Goal: Task Accomplishment & Management: Use online tool/utility

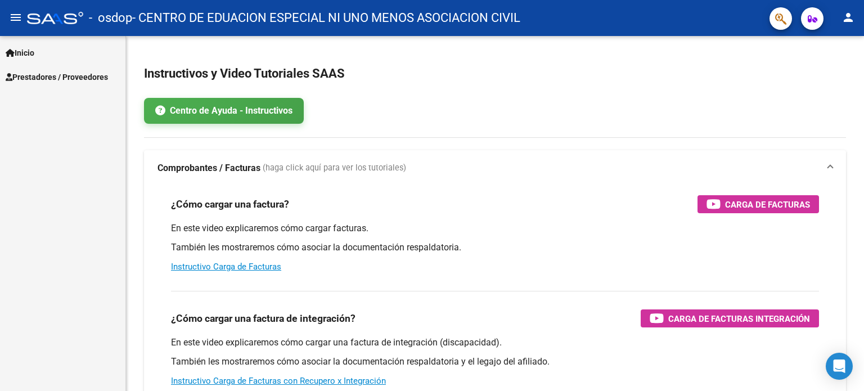
click at [52, 71] on span "Prestadores / Proveedores" at bounding box center [57, 77] width 102 height 12
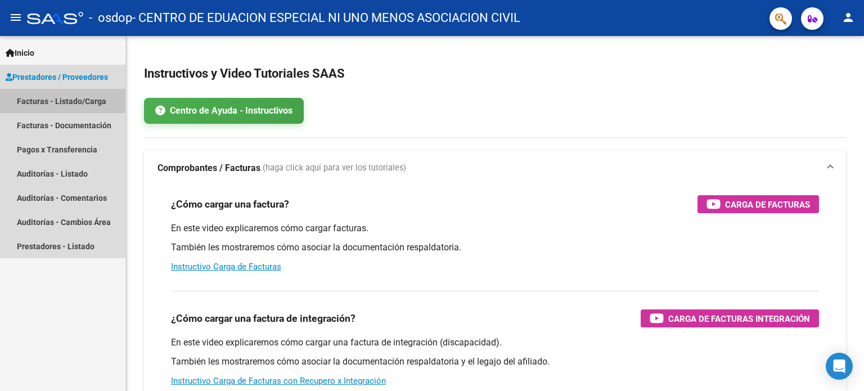
click at [43, 95] on link "Facturas - Listado/Carga" at bounding box center [62, 101] width 125 height 24
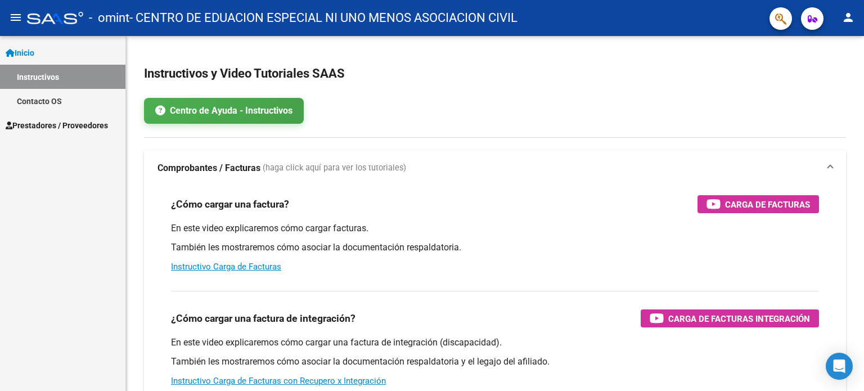
click at [81, 124] on span "Prestadores / Proveedores" at bounding box center [57, 125] width 102 height 12
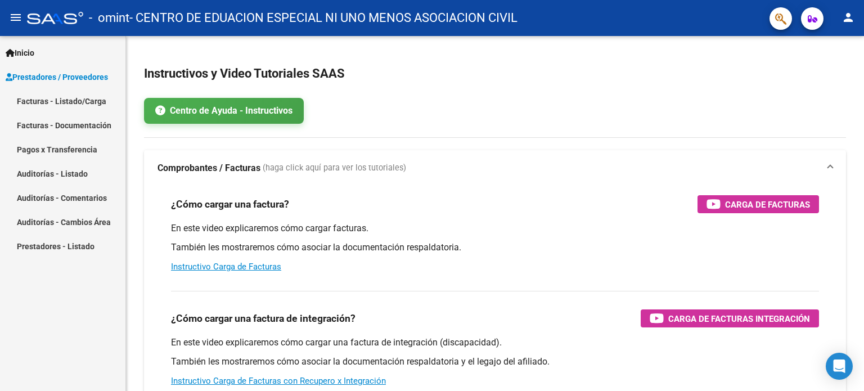
click at [52, 101] on link "Facturas - Listado/Carga" at bounding box center [62, 101] width 125 height 24
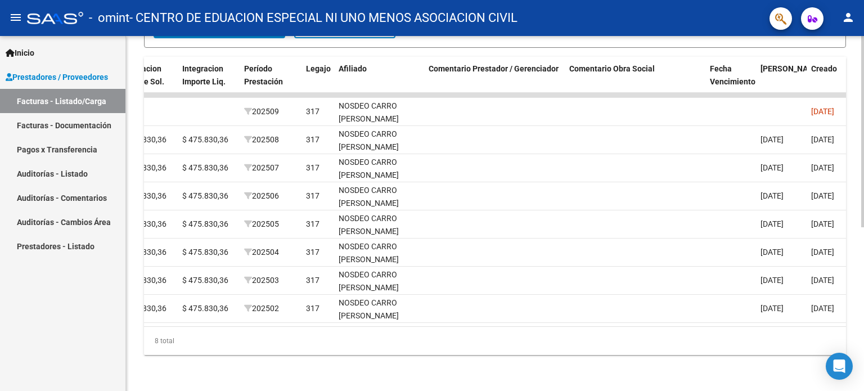
scroll to position [0, 1367]
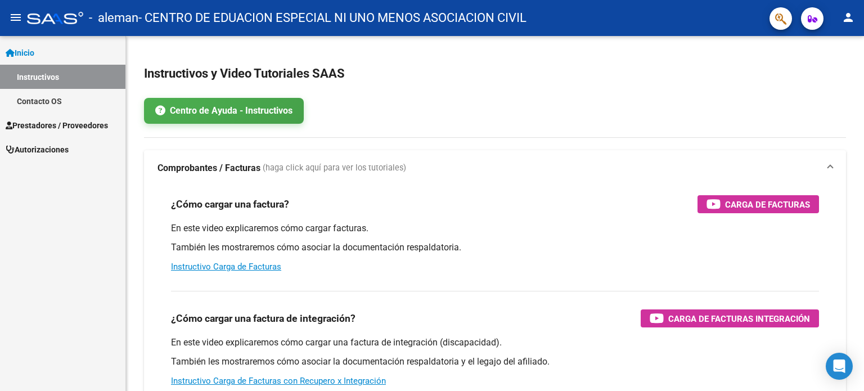
click at [39, 120] on span "Prestadores / Proveedores" at bounding box center [57, 125] width 102 height 12
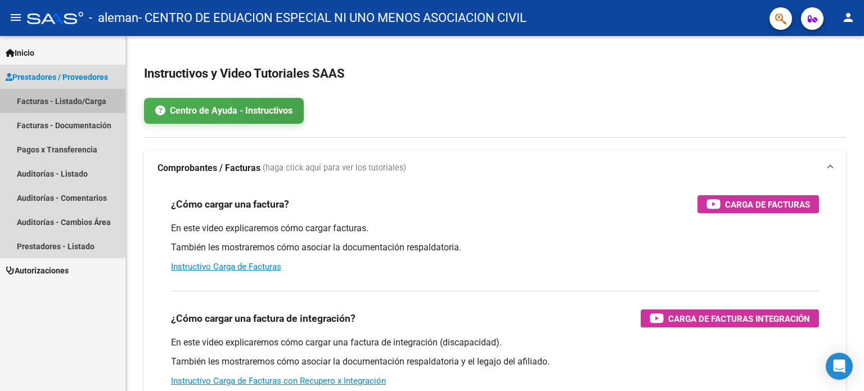
click at [39, 106] on link "Facturas - Listado/Carga" at bounding box center [62, 101] width 125 height 24
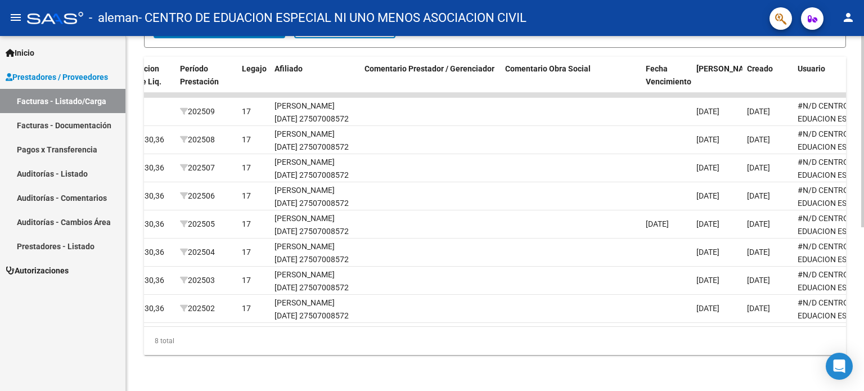
scroll to position [0, 1433]
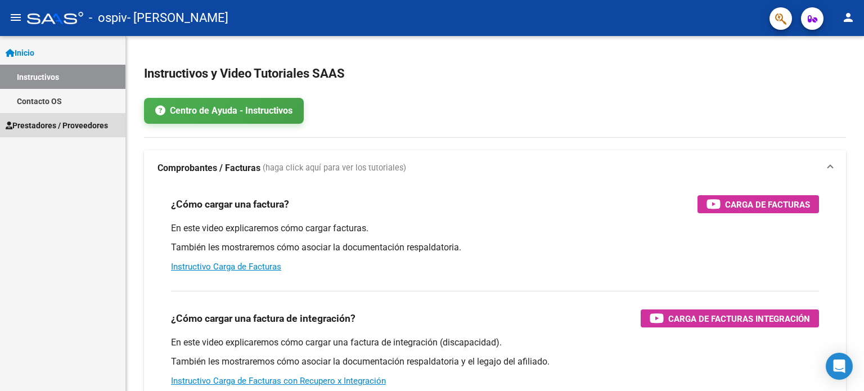
click at [38, 122] on span "Prestadores / Proveedores" at bounding box center [57, 125] width 102 height 12
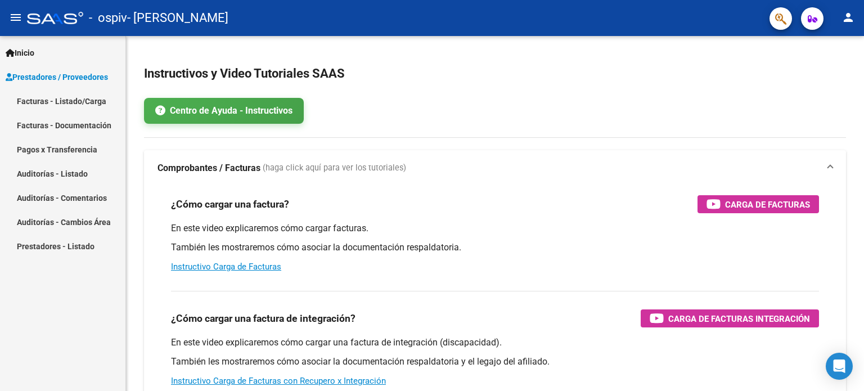
click at [42, 109] on link "Facturas - Listado/Carga" at bounding box center [62, 101] width 125 height 24
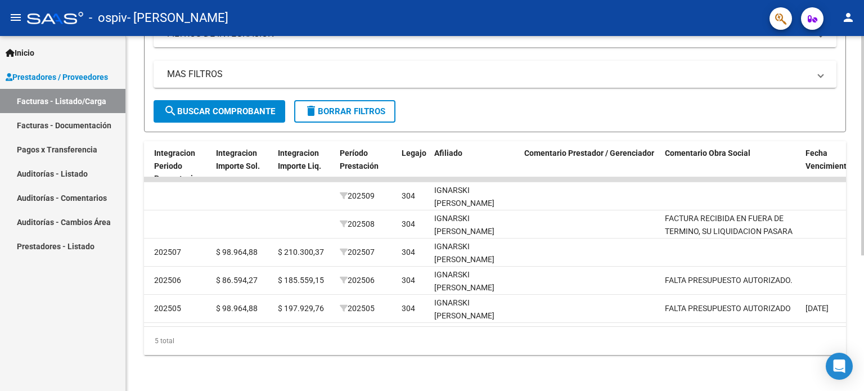
scroll to position [0, 1670]
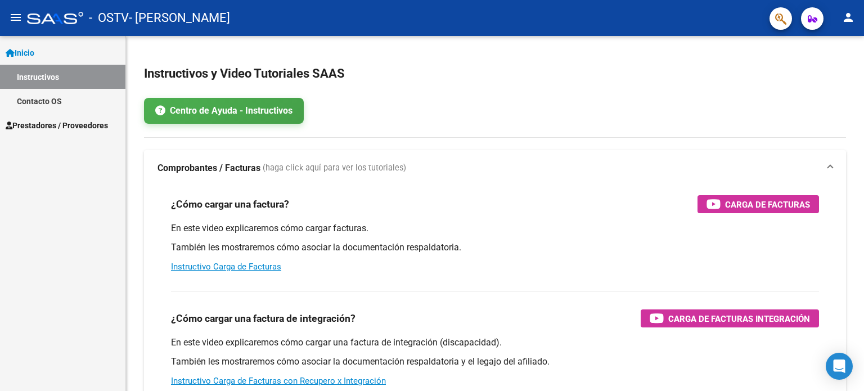
click at [73, 130] on span "Prestadores / Proveedores" at bounding box center [57, 125] width 102 height 12
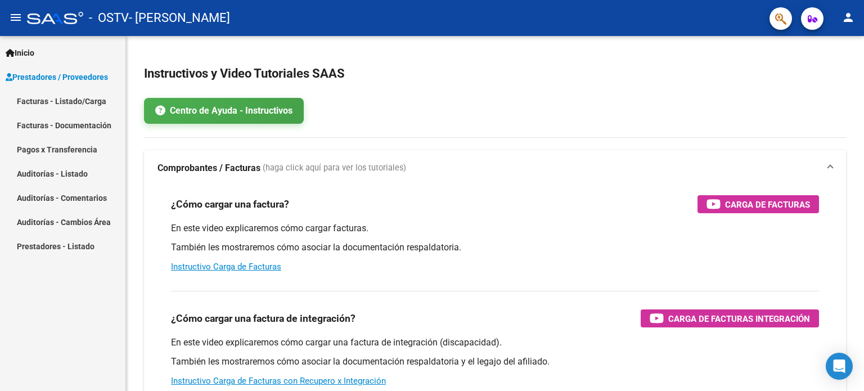
click at [62, 104] on link "Facturas - Listado/Carga" at bounding box center [62, 101] width 125 height 24
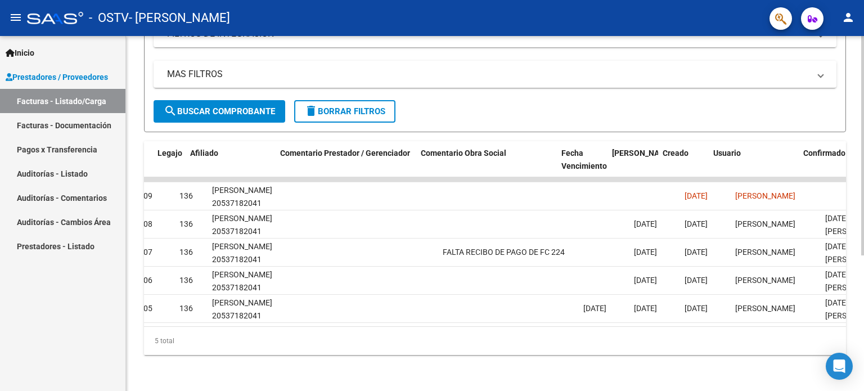
scroll to position [0, 1515]
